Goal: Task Accomplishment & Management: Manage account settings

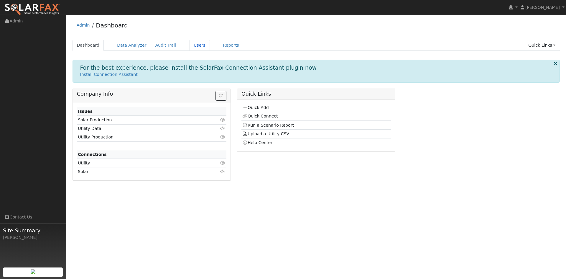
click at [189, 46] on link "Users" at bounding box center [199, 45] width 21 height 11
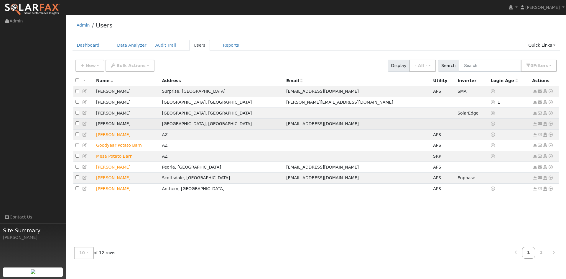
click at [539, 126] on icon at bounding box center [539, 123] width 5 height 4
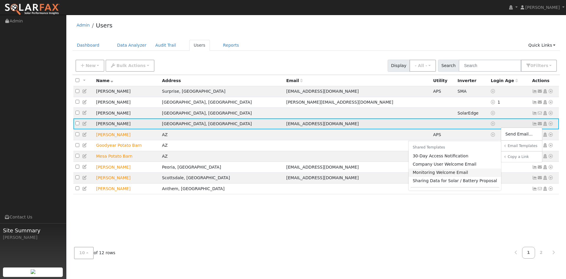
click at [460, 172] on link "Monitoring Welcome Email" at bounding box center [454, 172] width 93 height 8
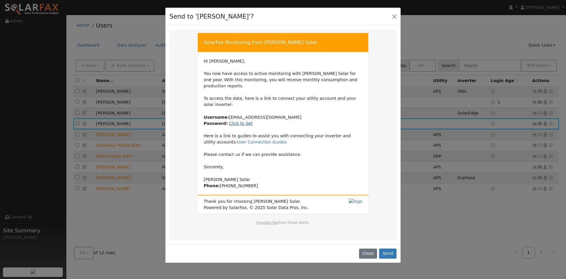
click at [240, 121] on link "Click to Set" at bounding box center [241, 123] width 24 height 5
click at [235, 121] on link "Click to Set" at bounding box center [241, 123] width 24 height 5
click at [237, 139] on link "User Connection Guides" at bounding box center [262, 141] width 50 height 5
click at [232, 121] on link "Click to Set" at bounding box center [241, 123] width 24 height 5
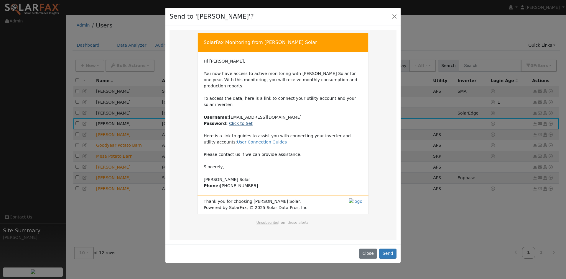
click at [232, 121] on link "Click to Set" at bounding box center [241, 123] width 24 height 5
click at [233, 121] on link "Click to Set" at bounding box center [241, 123] width 24 height 5
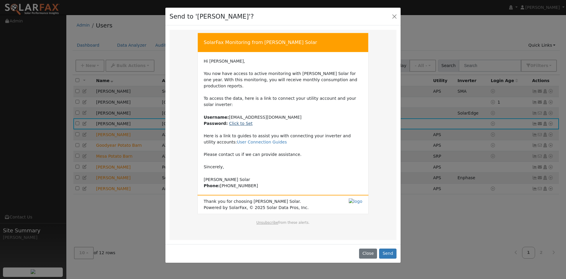
click at [233, 121] on link "Click to Set" at bounding box center [241, 123] width 24 height 5
